Goal: Navigation & Orientation: Find specific page/section

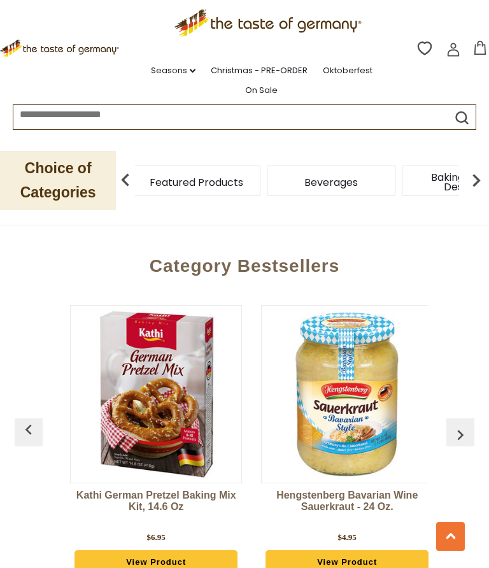
click at [243, 180] on span "Featured Products" at bounding box center [197, 183] width 94 height 10
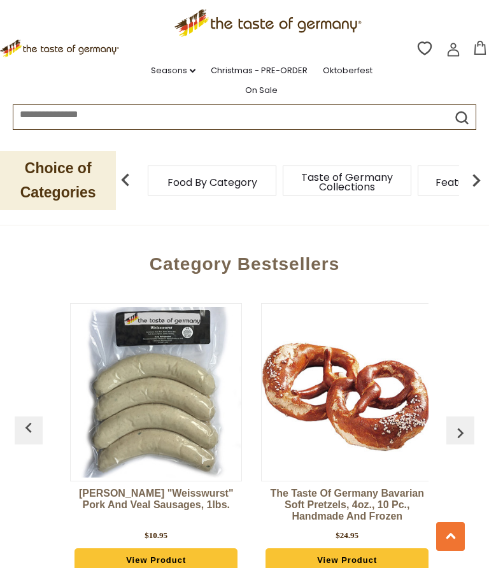
scroll to position [1645, 0]
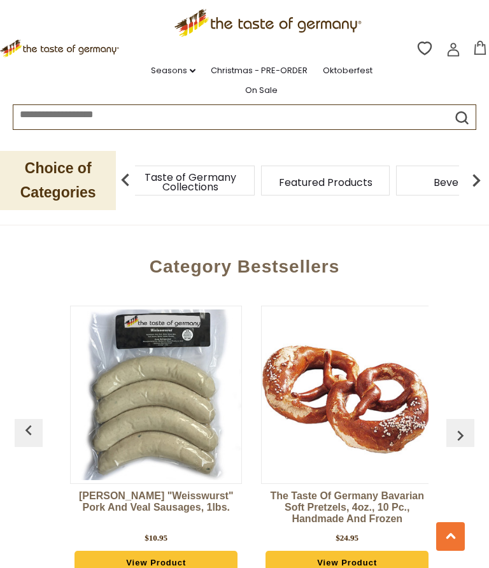
click at [79, 175] on p "Choice of Categories" at bounding box center [58, 180] width 116 height 59
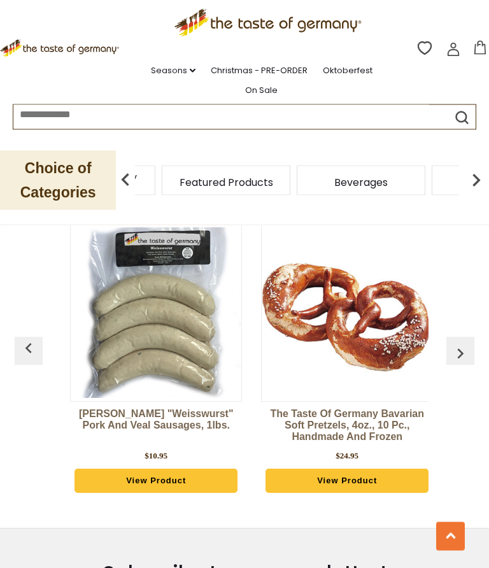
scroll to position [1727, 0]
click at [467, 175] on img at bounding box center [476, 180] width 25 height 25
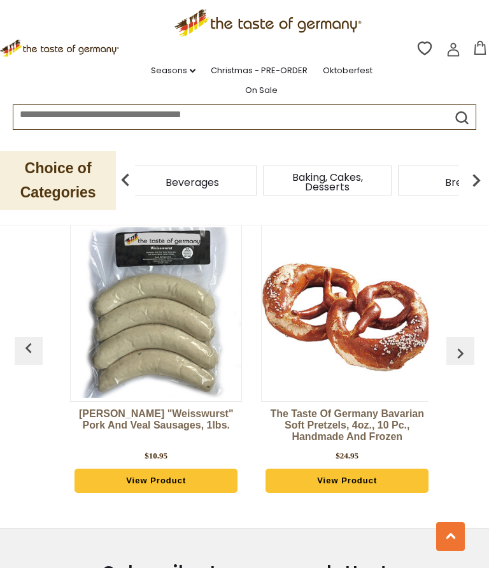
click at [466, 180] on img at bounding box center [476, 180] width 25 height 25
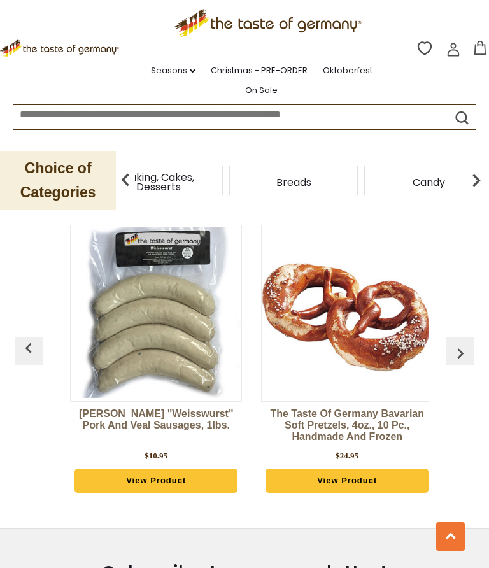
click at [470, 179] on img at bounding box center [476, 180] width 25 height 25
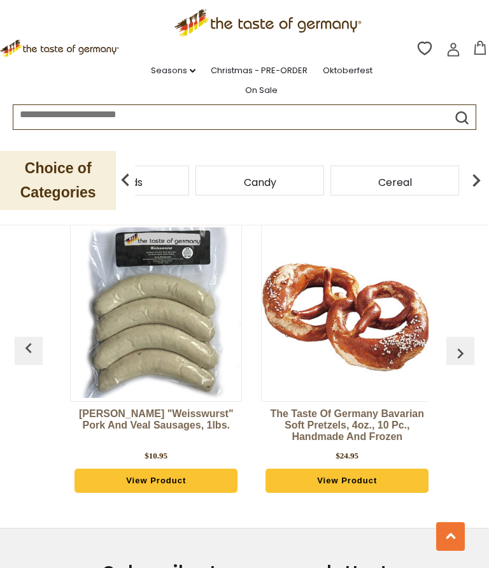
click at [476, 180] on img at bounding box center [476, 180] width 25 height 25
click at [470, 175] on img at bounding box center [476, 180] width 25 height 25
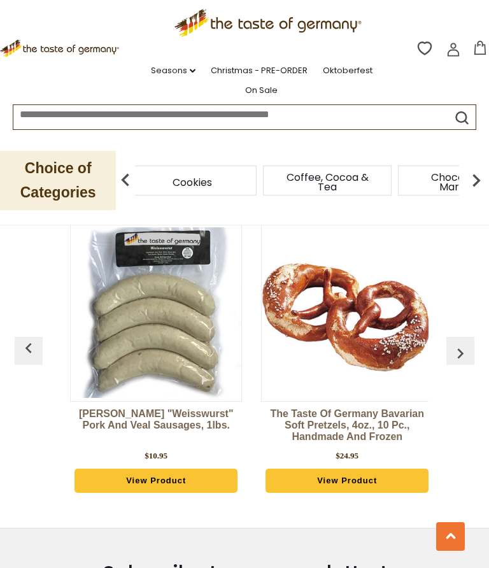
click at [480, 180] on img at bounding box center [476, 180] width 25 height 25
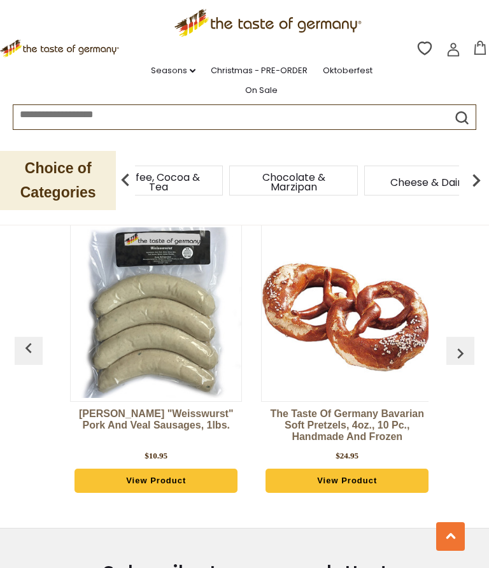
click at [471, 174] on img at bounding box center [476, 180] width 25 height 25
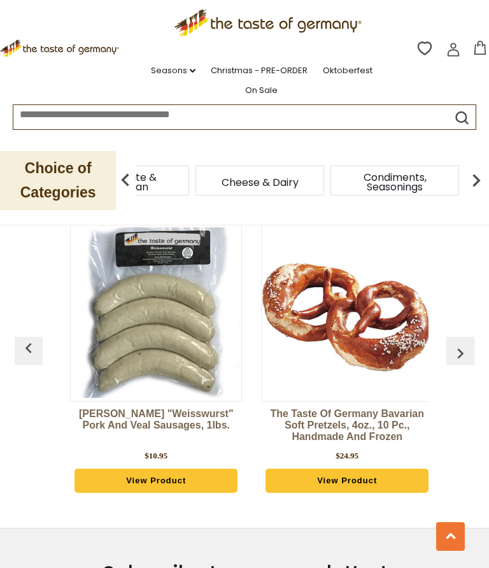
click at [472, 177] on img at bounding box center [476, 180] width 25 height 25
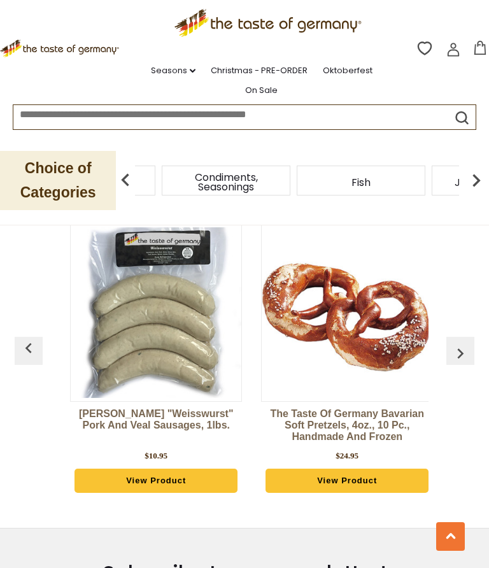
click at [471, 180] on img at bounding box center [476, 180] width 25 height 25
click at [469, 175] on img at bounding box center [476, 180] width 25 height 25
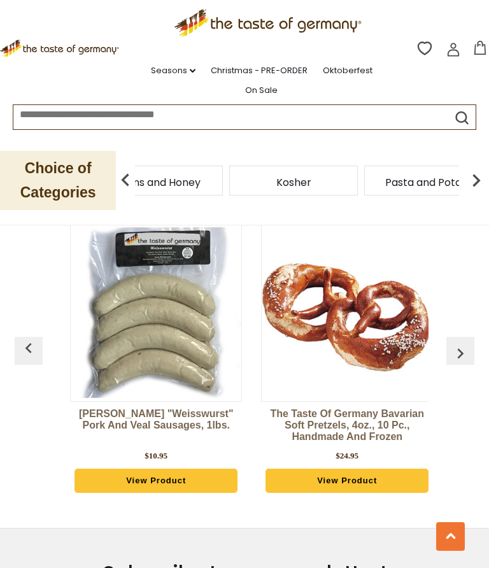
click at [481, 178] on img at bounding box center [476, 180] width 25 height 25
click at [478, 182] on img at bounding box center [476, 180] width 25 height 25
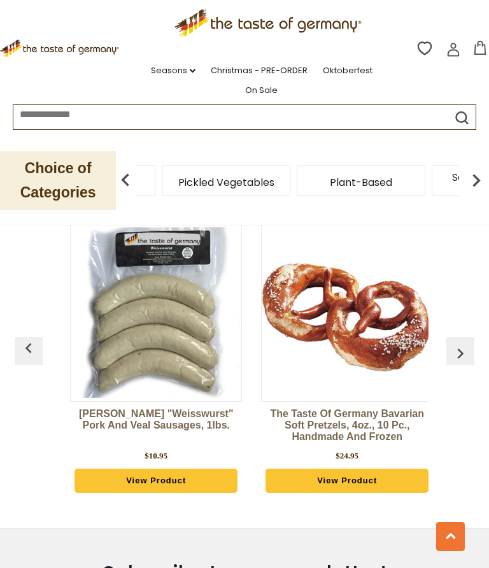
click at [480, 175] on img at bounding box center [476, 180] width 25 height 25
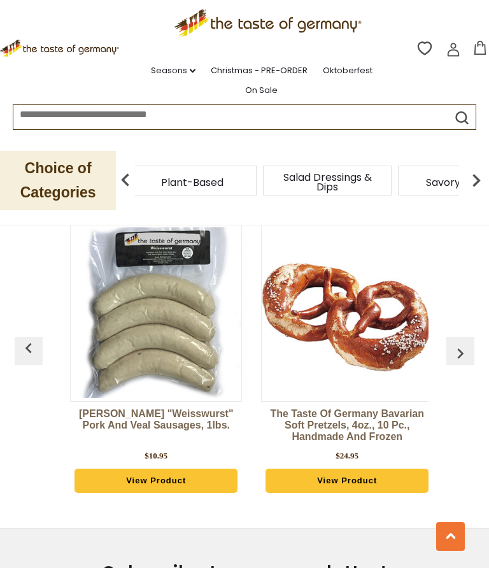
click at [472, 173] on img at bounding box center [476, 180] width 25 height 25
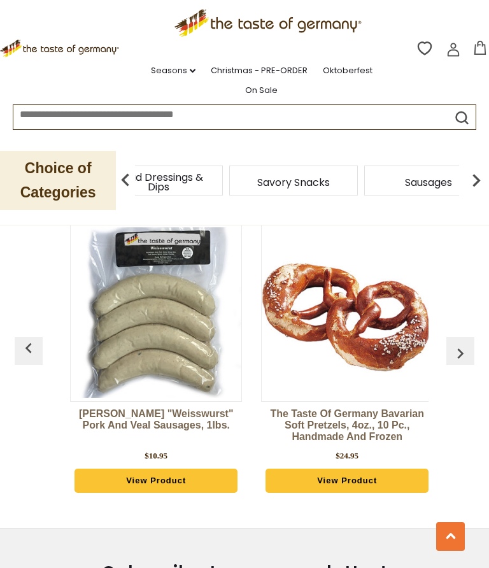
click at [472, 175] on img at bounding box center [476, 180] width 25 height 25
click at [475, 180] on img at bounding box center [476, 180] width 25 height 25
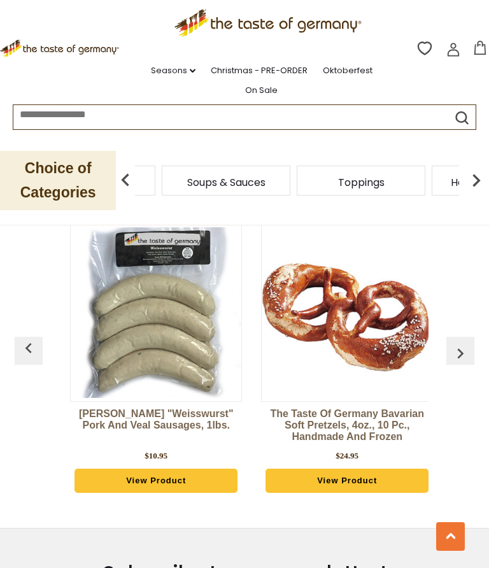
click at [475, 179] on img at bounding box center [476, 180] width 25 height 25
click at [478, 175] on img at bounding box center [476, 180] width 25 height 25
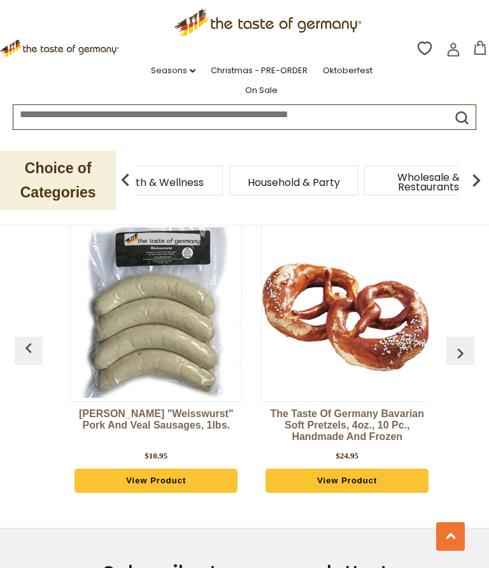
click at [482, 177] on img at bounding box center [476, 180] width 25 height 25
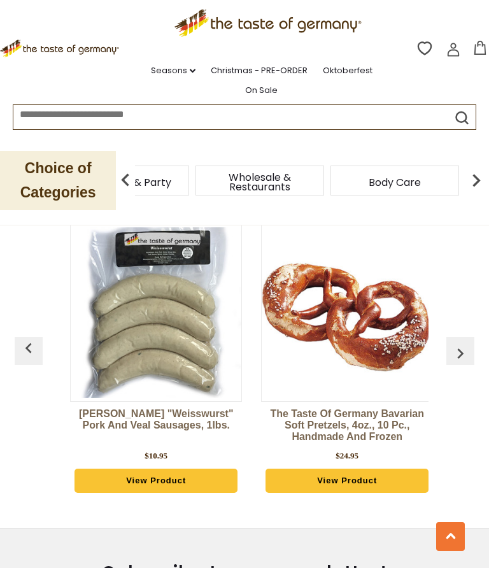
click at [474, 174] on img at bounding box center [476, 180] width 25 height 25
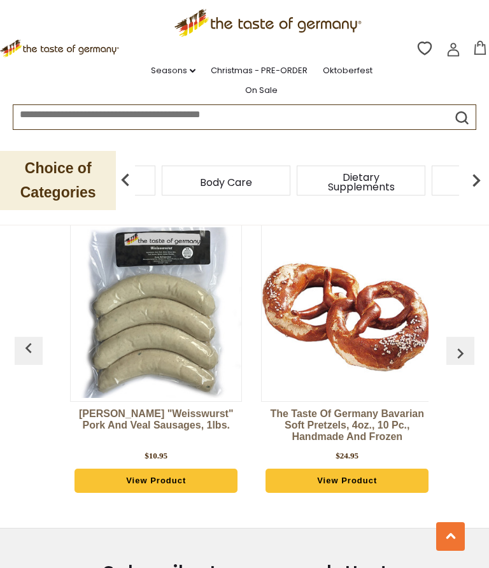
click at [481, 175] on img at bounding box center [476, 180] width 25 height 25
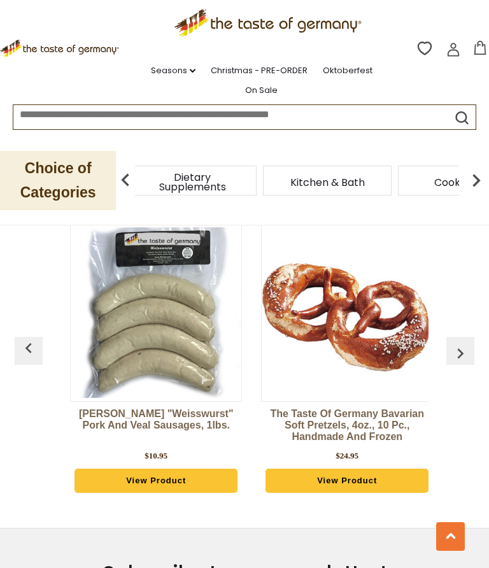
click at [482, 177] on img at bounding box center [476, 180] width 25 height 25
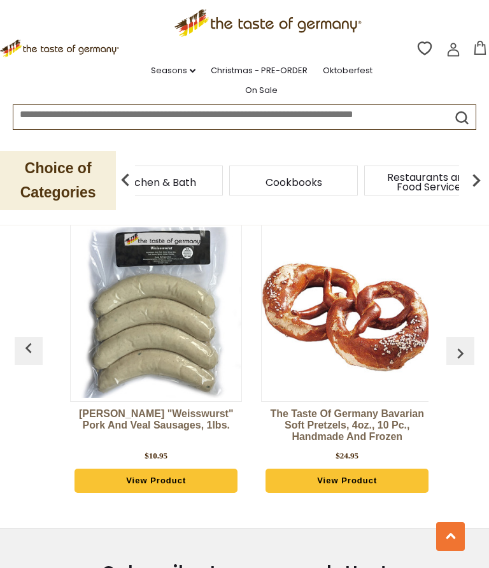
click at [482, 175] on img at bounding box center [476, 180] width 25 height 25
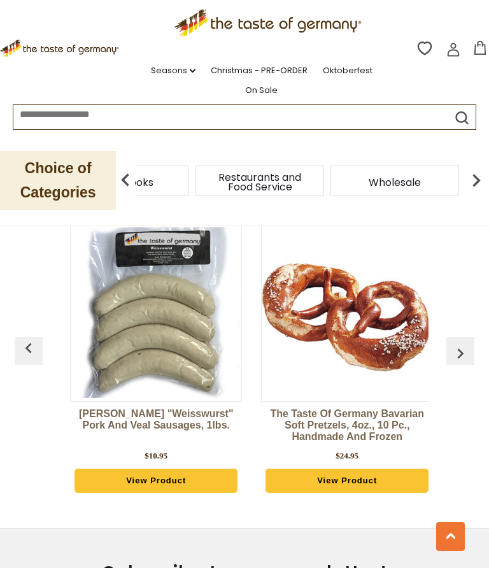
click at [482, 175] on img at bounding box center [476, 180] width 25 height 25
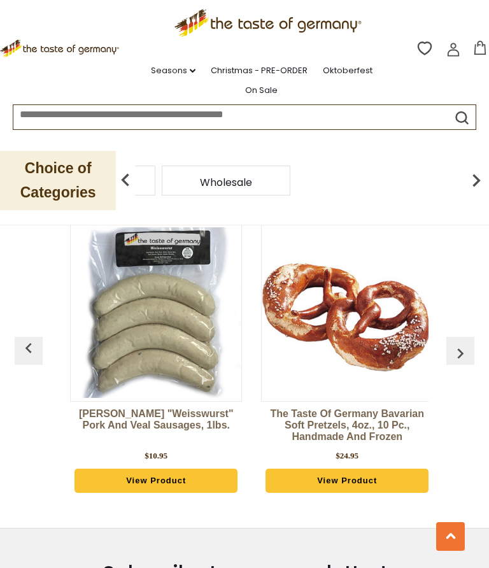
click at [128, 182] on img at bounding box center [125, 180] width 25 height 25
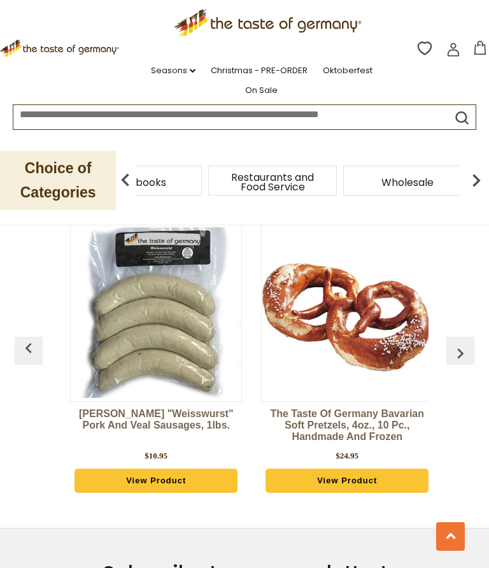
click at [128, 173] on img at bounding box center [125, 180] width 25 height 25
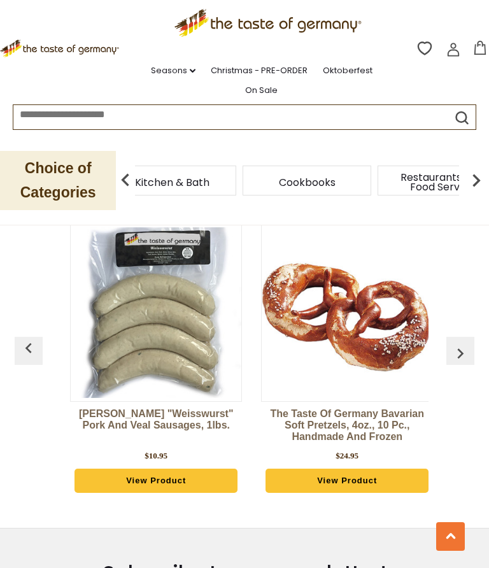
click at [126, 173] on img at bounding box center [125, 180] width 25 height 25
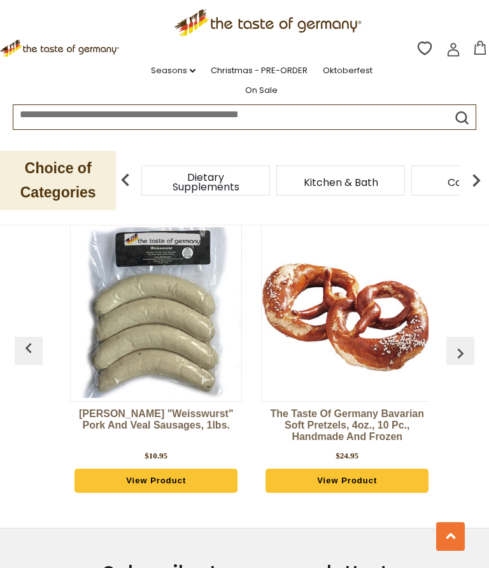
click at [127, 176] on img at bounding box center [125, 180] width 25 height 25
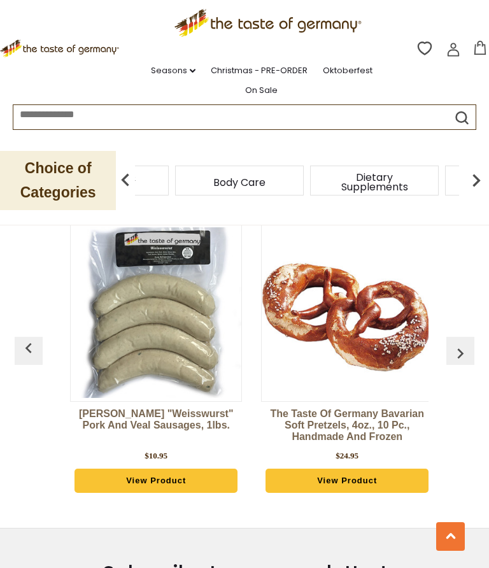
click at [127, 174] on img at bounding box center [125, 180] width 25 height 25
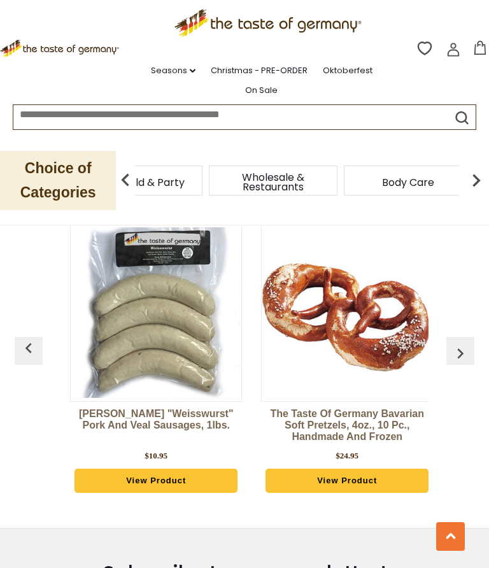
click at [125, 176] on img at bounding box center [125, 180] width 25 height 25
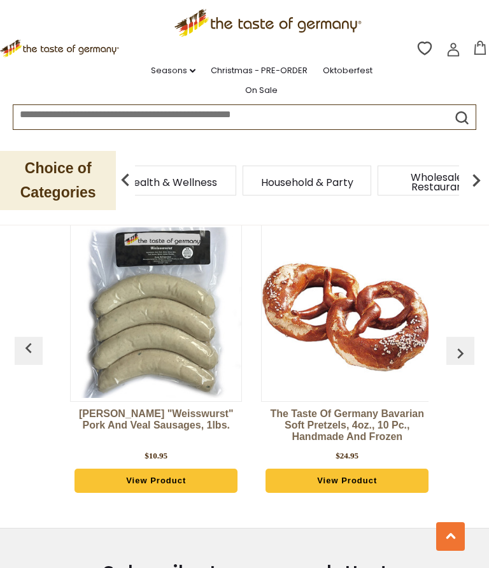
click at [391, 175] on span "Wholesale & Restaurants" at bounding box center [442, 182] width 102 height 19
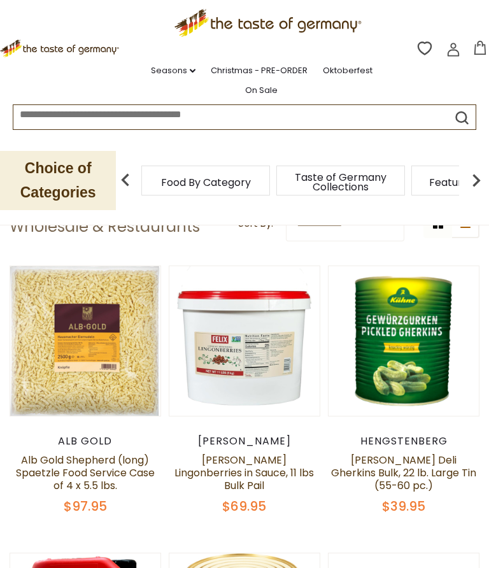
scroll to position [105, 0]
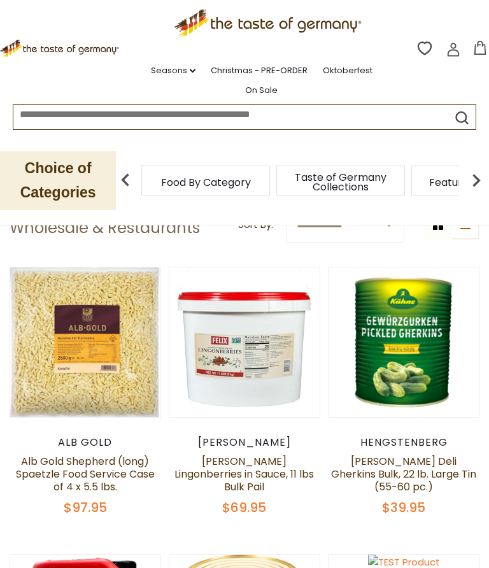
click at [130, 179] on img at bounding box center [125, 180] width 25 height 25
click at [128, 178] on img at bounding box center [125, 180] width 25 height 25
click at [121, 172] on img at bounding box center [125, 180] width 25 height 25
click at [134, 178] on img at bounding box center [125, 180] width 25 height 25
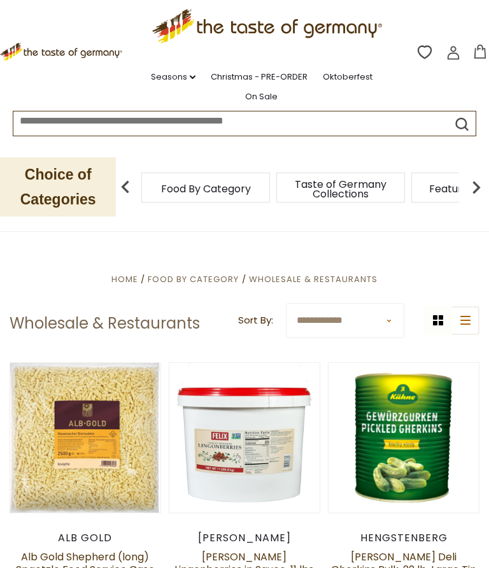
scroll to position [0, 0]
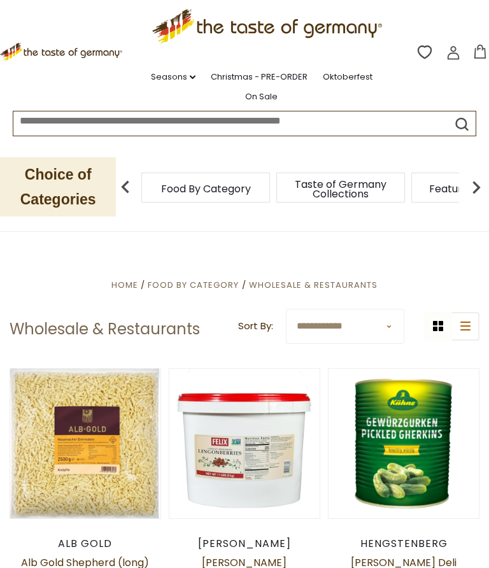
click at [129, 175] on img at bounding box center [125, 187] width 25 height 25
click at [128, 184] on img at bounding box center [125, 187] width 25 height 25
click at [480, 187] on img at bounding box center [476, 187] width 25 height 25
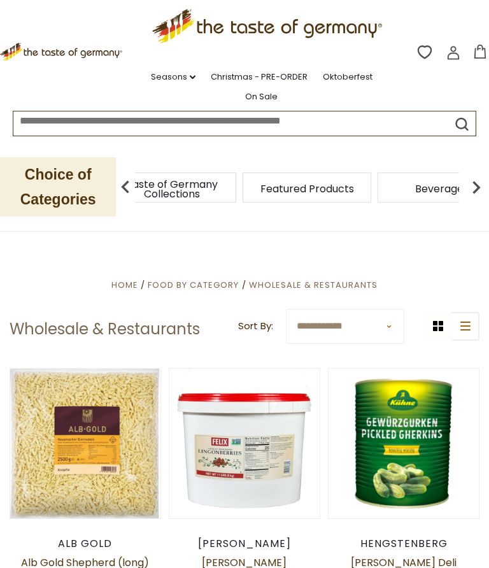
click at [481, 182] on img at bounding box center [476, 187] width 25 height 25
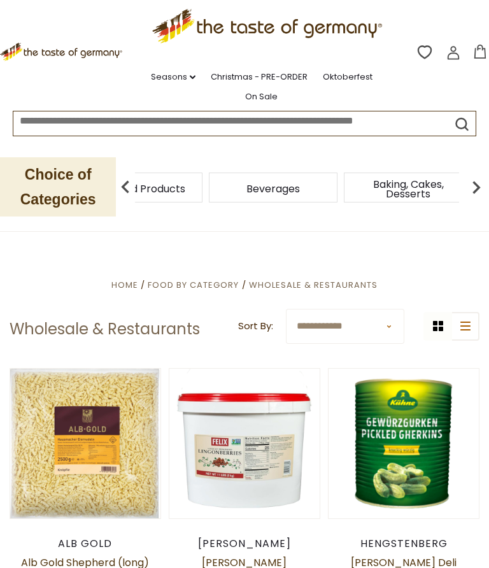
click at [472, 181] on img at bounding box center [476, 187] width 25 height 25
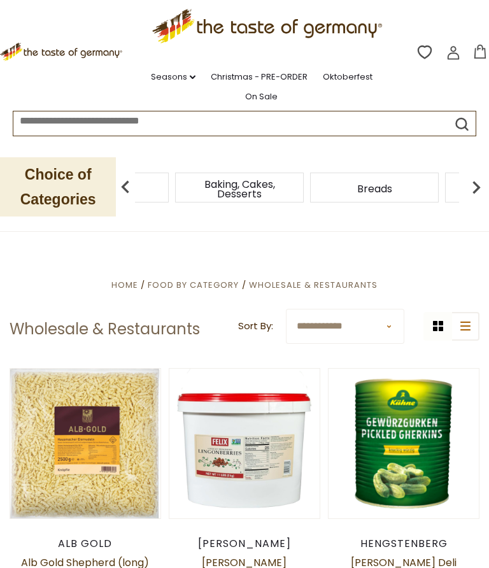
click at [478, 189] on img at bounding box center [476, 187] width 25 height 25
click at [474, 194] on img at bounding box center [476, 187] width 25 height 25
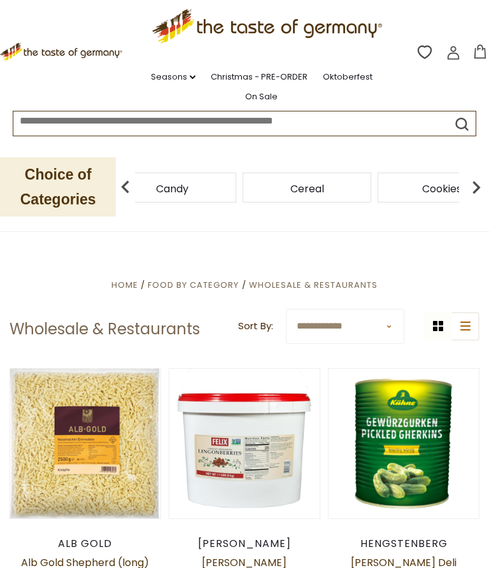
click at [480, 184] on img at bounding box center [476, 187] width 25 height 25
click at [474, 178] on img at bounding box center [476, 187] width 25 height 25
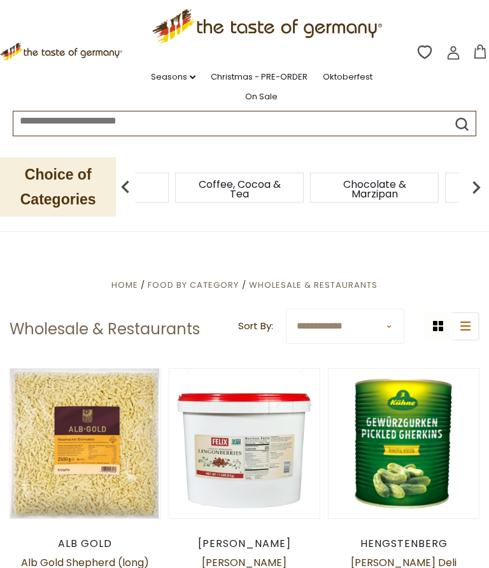
click at [471, 189] on img at bounding box center [476, 187] width 25 height 25
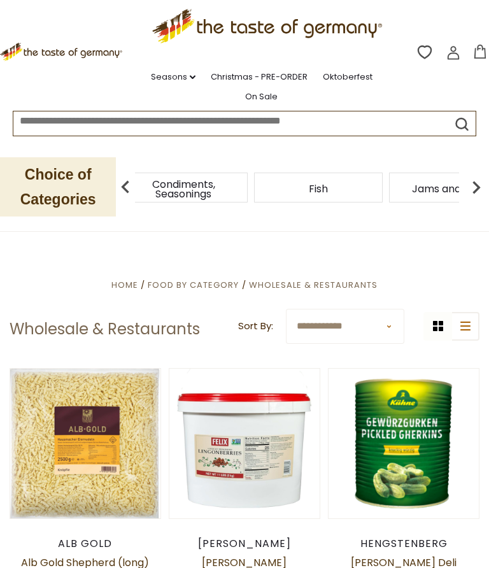
click at [234, 191] on span "Condiments, Seasonings" at bounding box center [184, 189] width 102 height 19
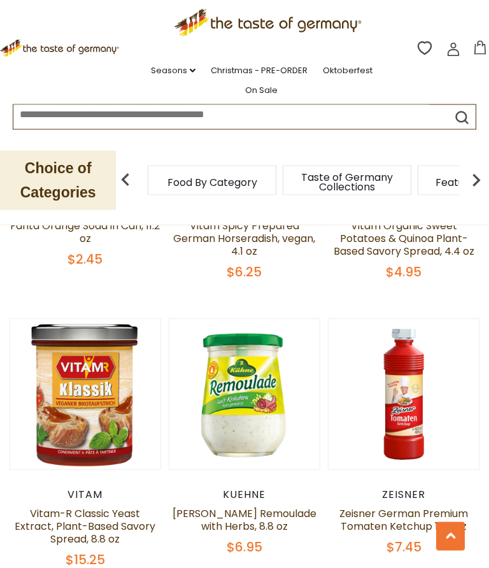
scroll to position [2240, 0]
click at [478, 178] on img at bounding box center [476, 180] width 25 height 25
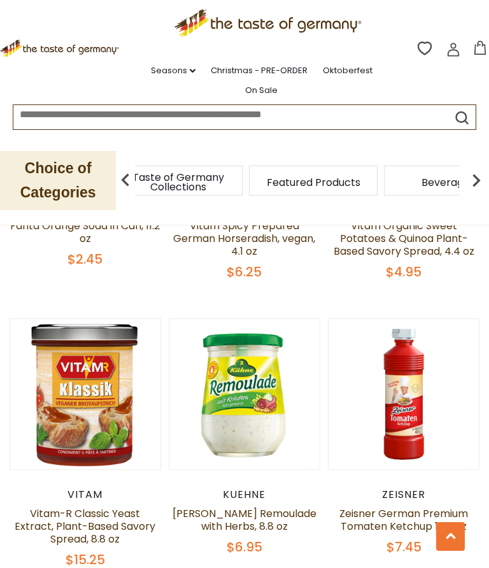
click at [474, 178] on img at bounding box center [476, 180] width 25 height 25
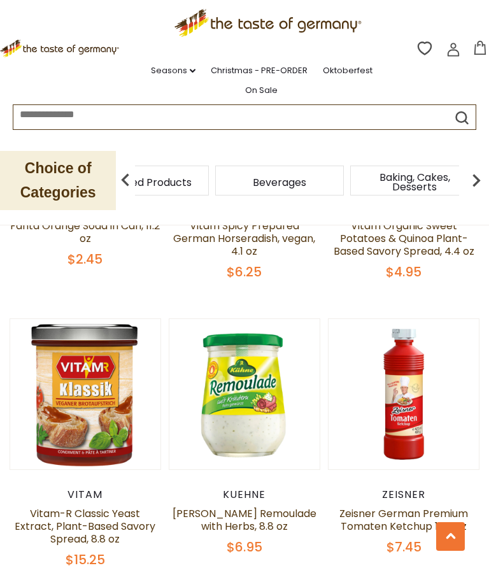
click at [470, 177] on img at bounding box center [476, 180] width 25 height 25
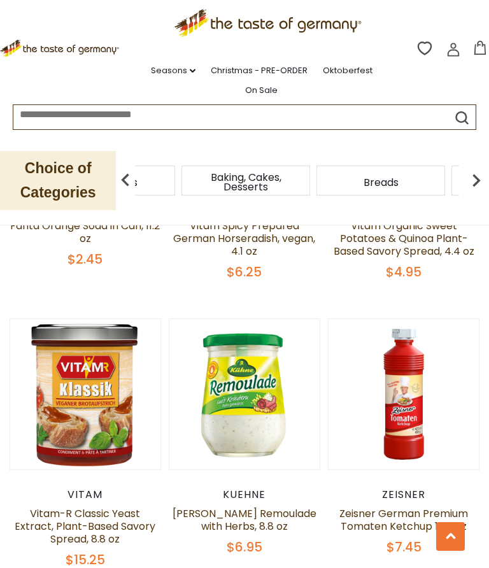
click at [473, 184] on img at bounding box center [476, 180] width 25 height 25
click at [480, 179] on img at bounding box center [476, 180] width 25 height 25
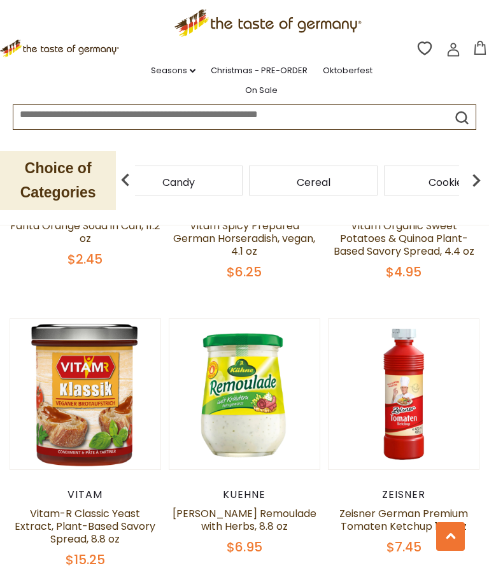
click at [479, 182] on img at bounding box center [476, 180] width 25 height 25
click at [482, 181] on img at bounding box center [476, 180] width 25 height 25
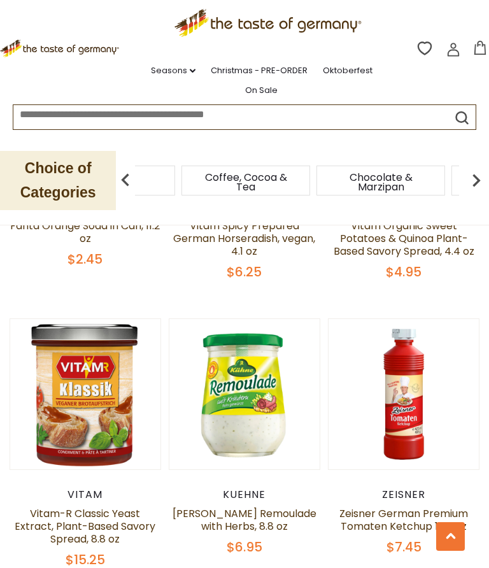
click at [484, 174] on img at bounding box center [476, 180] width 25 height 25
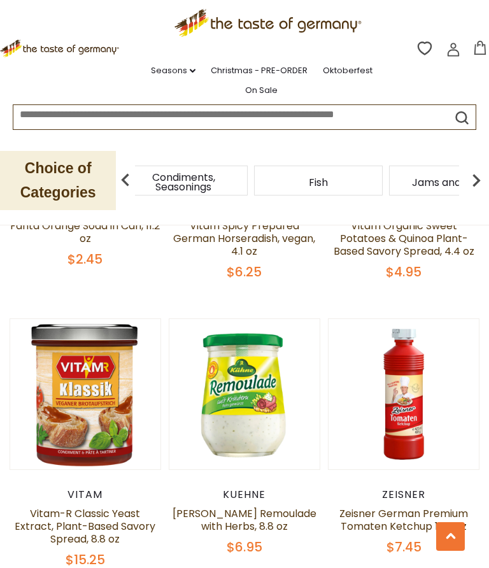
click at [234, 182] on span "Condiments, Seasonings" at bounding box center [184, 182] width 102 height 19
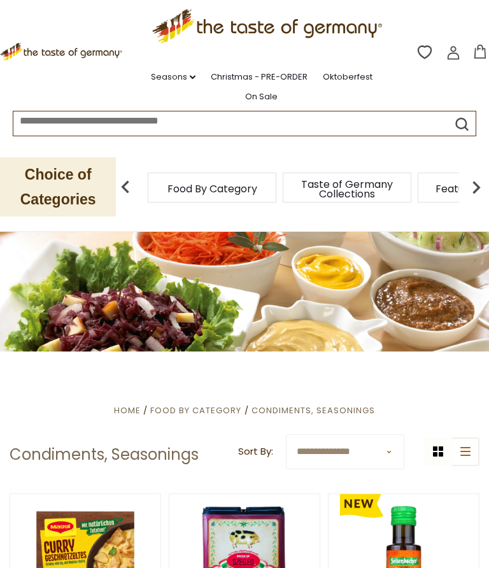
click at [480, 184] on img at bounding box center [476, 187] width 25 height 25
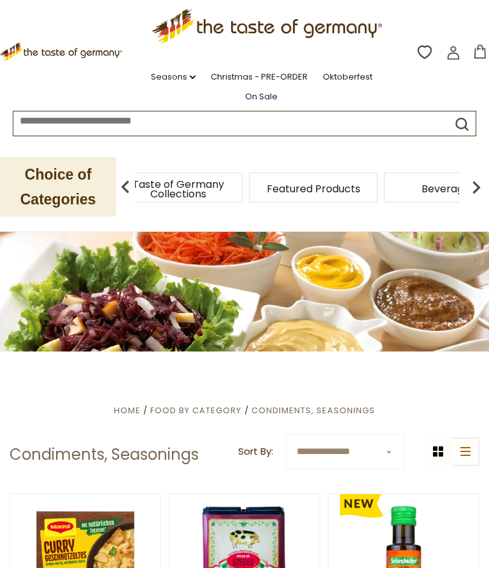
click at [476, 183] on img at bounding box center [476, 187] width 25 height 25
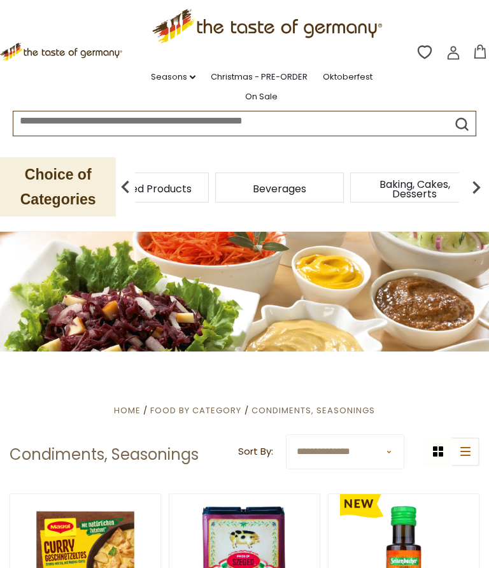
click at [470, 182] on img at bounding box center [476, 187] width 25 height 25
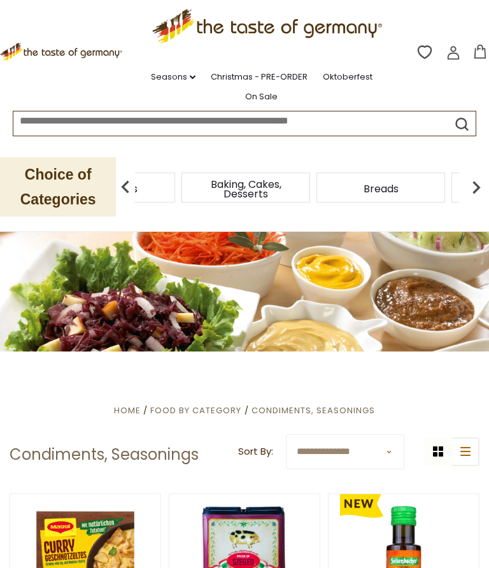
click at [470, 187] on img at bounding box center [476, 187] width 25 height 25
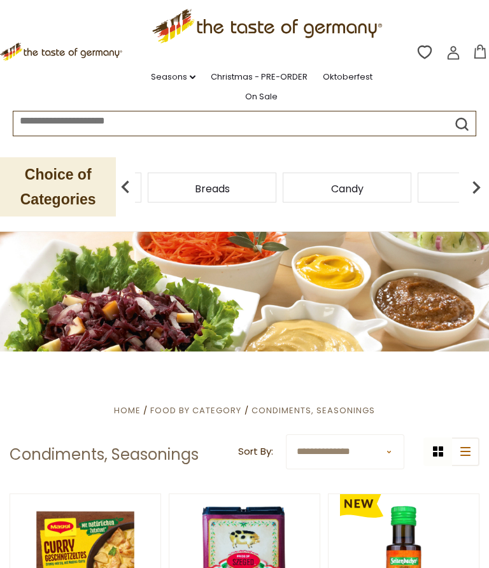
click at [474, 183] on img at bounding box center [476, 187] width 25 height 25
click at [474, 189] on img at bounding box center [476, 187] width 25 height 25
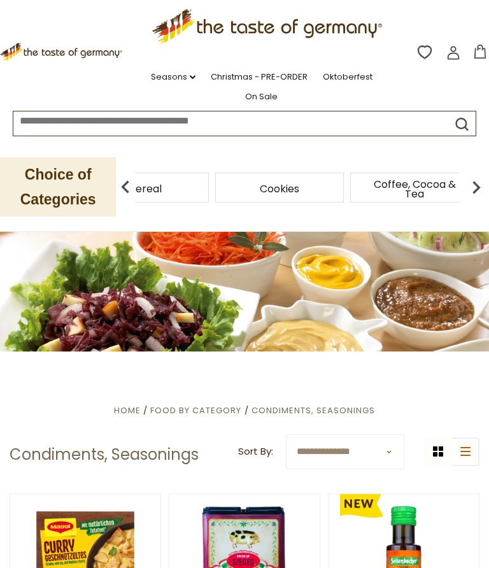
click at [482, 184] on img at bounding box center [476, 187] width 25 height 25
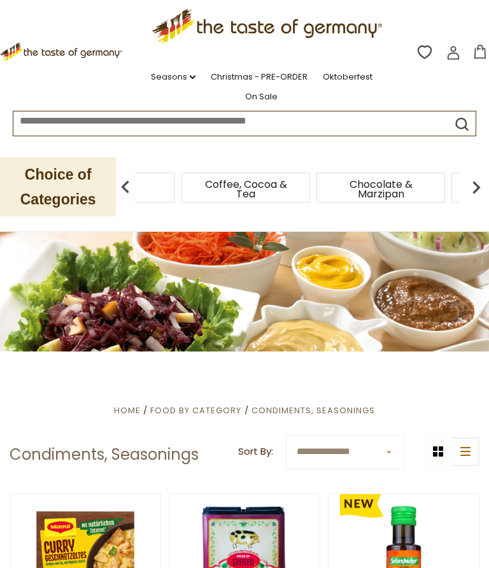
click at [473, 184] on img at bounding box center [476, 187] width 25 height 25
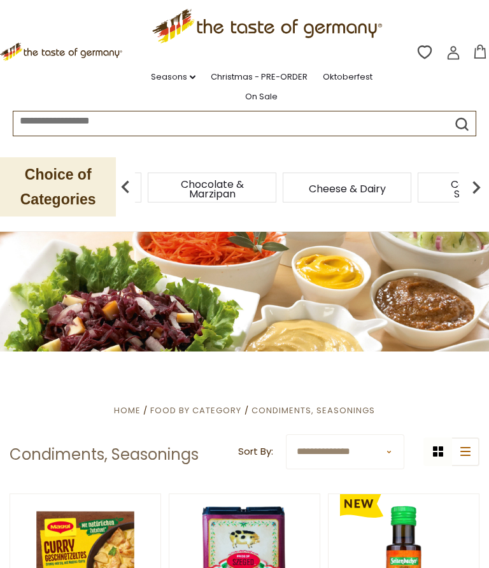
click at [480, 186] on img at bounding box center [476, 187] width 25 height 25
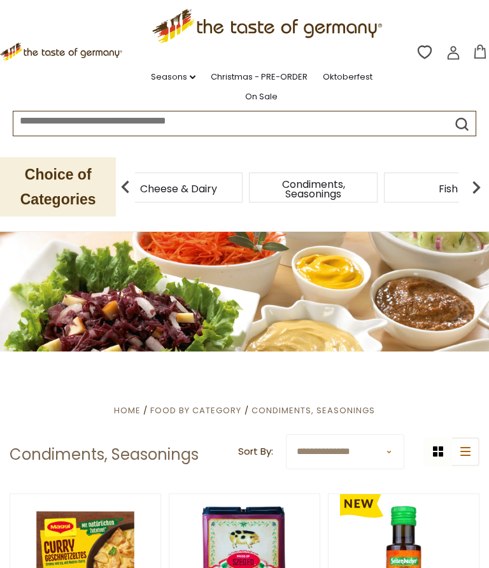
click at [483, 184] on img at bounding box center [476, 187] width 25 height 25
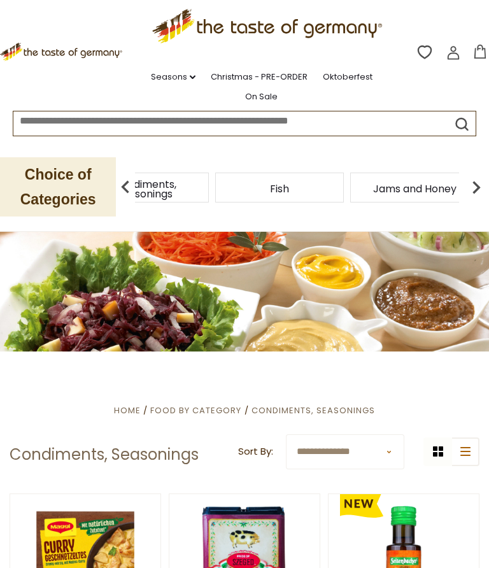
click at [477, 183] on img at bounding box center [476, 187] width 25 height 25
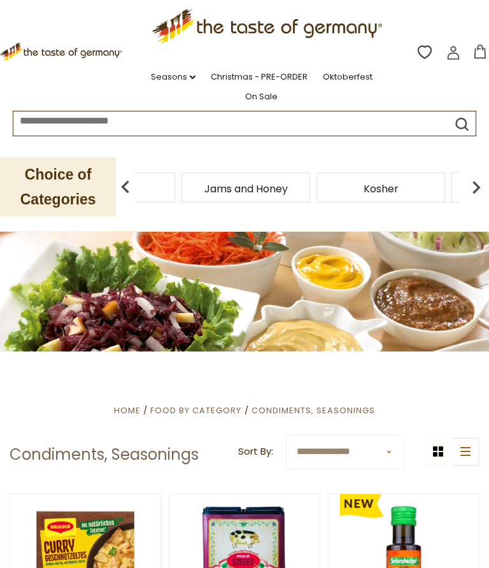
click at [480, 181] on img at bounding box center [476, 187] width 25 height 25
click at [482, 182] on img at bounding box center [476, 187] width 25 height 25
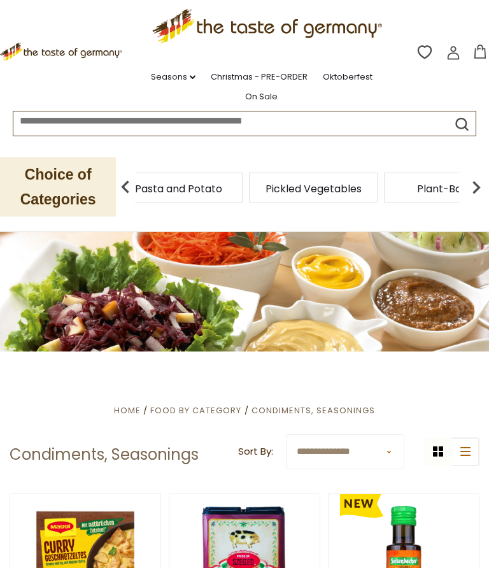
click at [482, 185] on img at bounding box center [476, 187] width 25 height 25
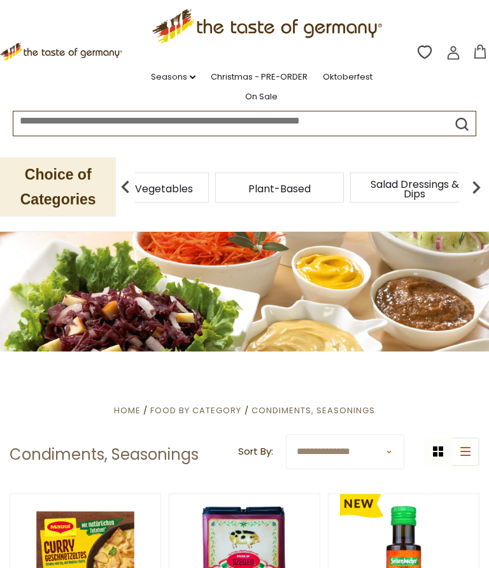
click at [480, 186] on img at bounding box center [476, 187] width 25 height 25
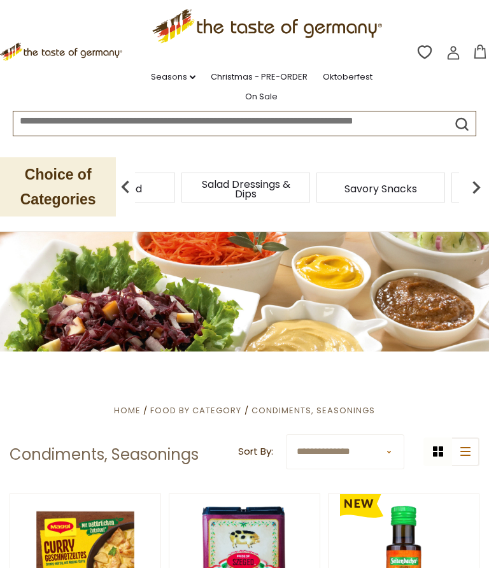
click at [472, 184] on img at bounding box center [476, 187] width 25 height 25
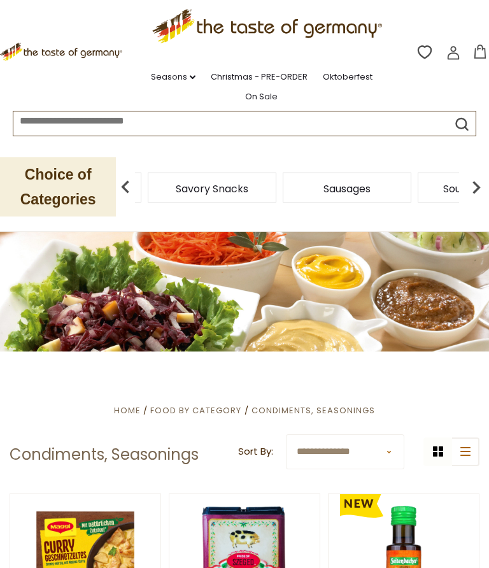
click at [418, 185] on div "Soups & Sauces" at bounding box center [482, 188] width 129 height 30
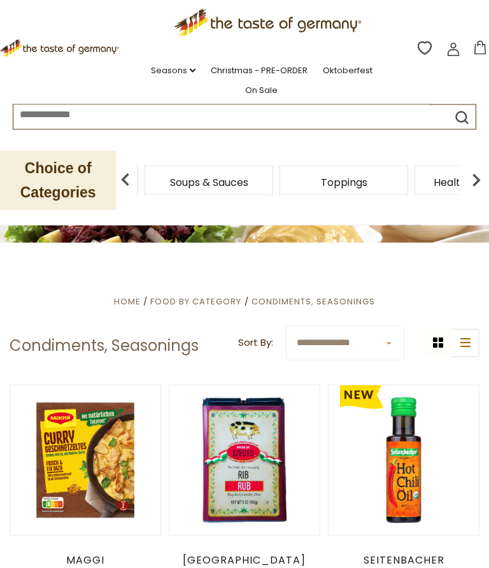
scroll to position [110, 0]
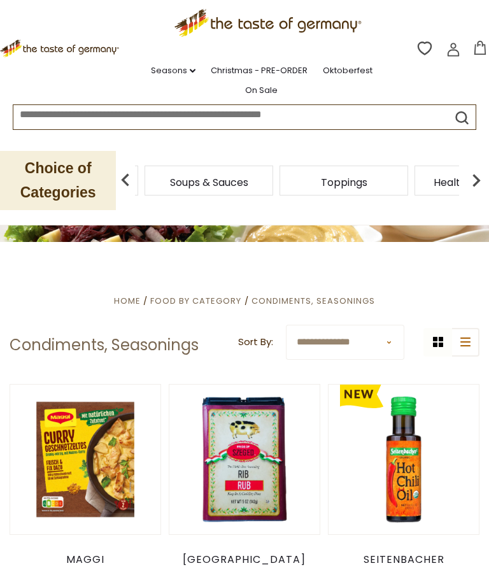
click at [208, 302] on span "Food By Category" at bounding box center [195, 301] width 91 height 12
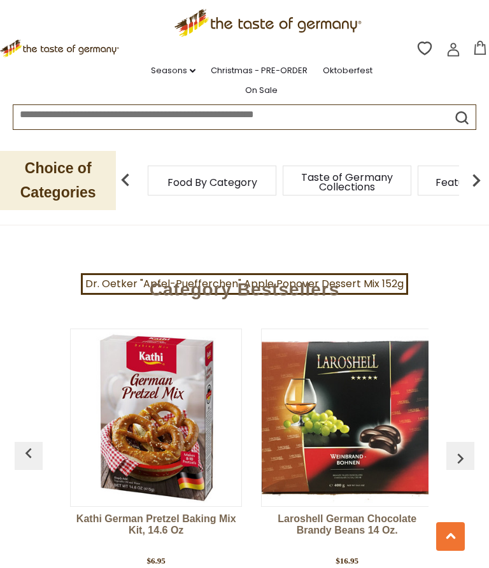
scroll to position [3749, 0]
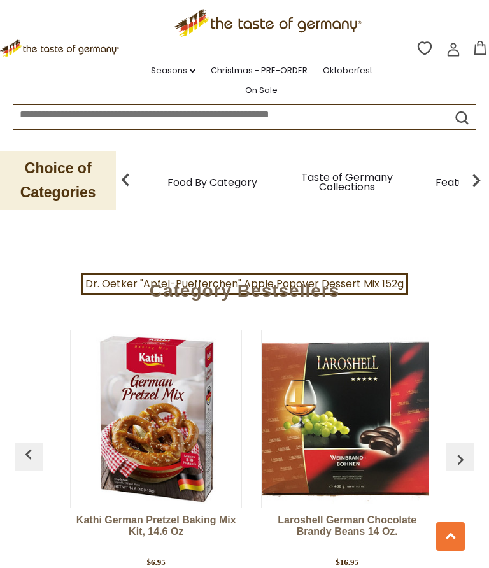
click at [292, 75] on link "Christmas - PRE-ORDER" at bounding box center [259, 71] width 97 height 14
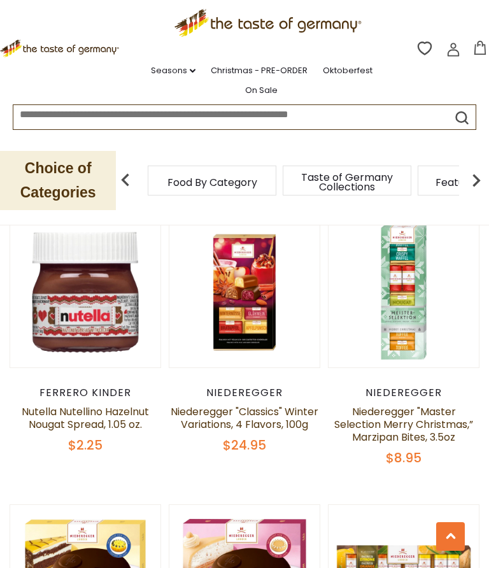
scroll to position [2923, 0]
